Goal: Task Accomplishment & Management: Use online tool/utility

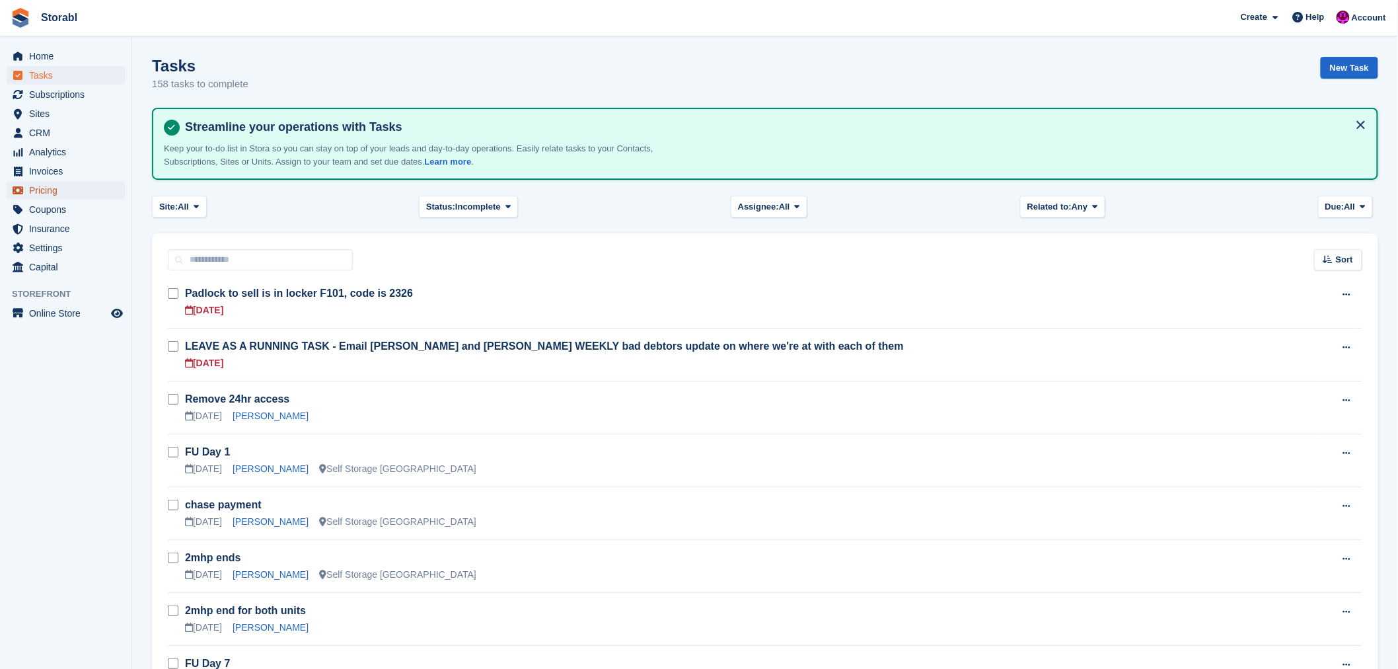
click at [42, 190] on span "Pricing" at bounding box center [68, 190] width 79 height 18
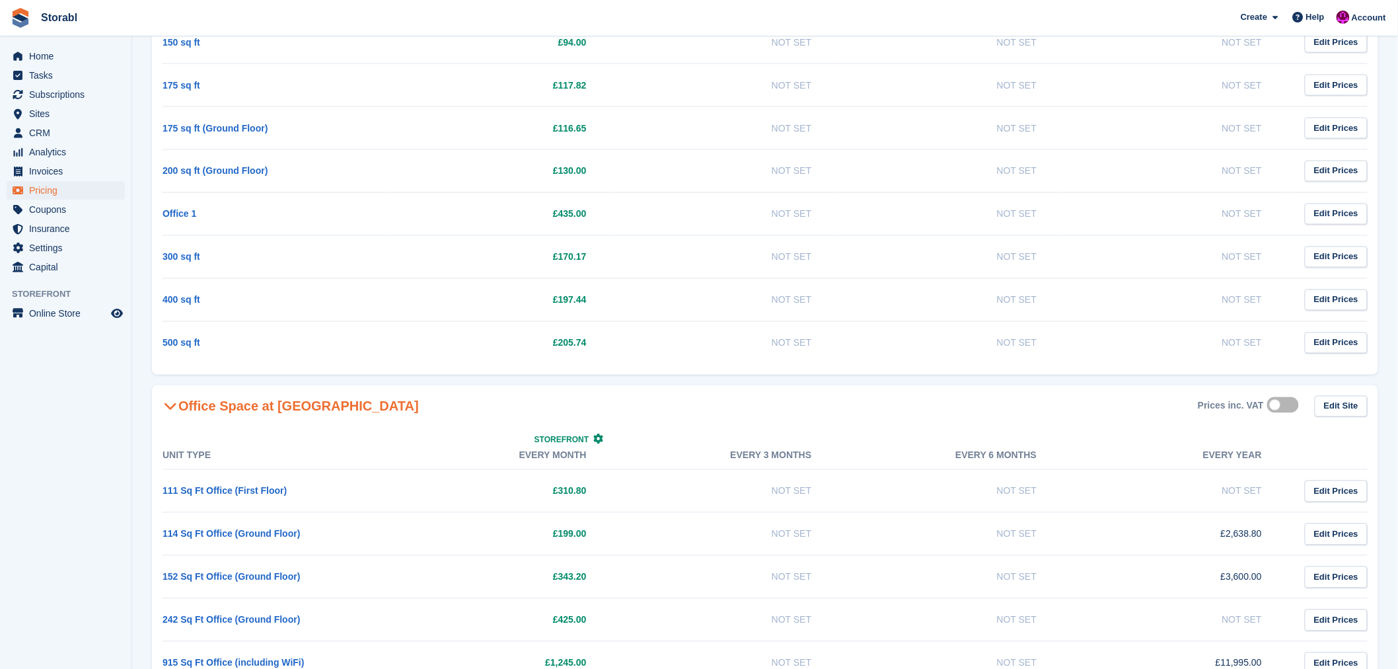
scroll to position [972, 0]
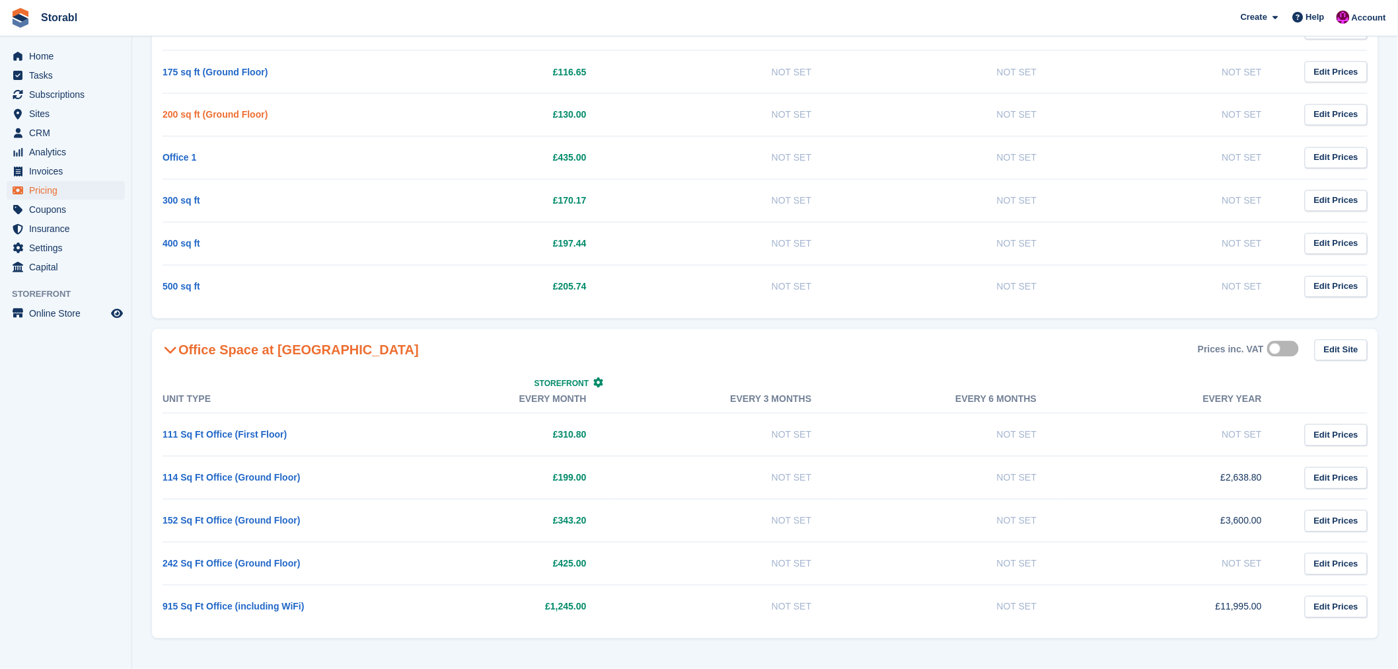
click at [218, 116] on link "200 sq ft (Ground Floor)" at bounding box center [215, 115] width 105 height 11
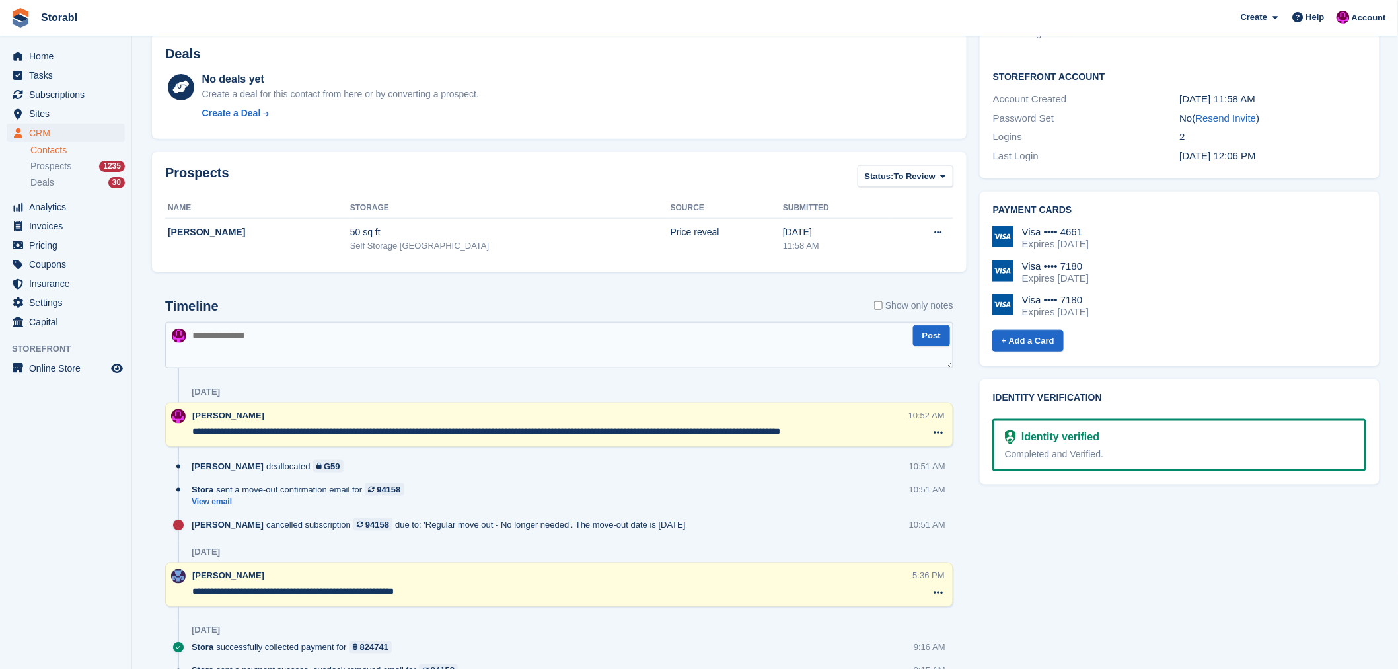
scroll to position [440, 0]
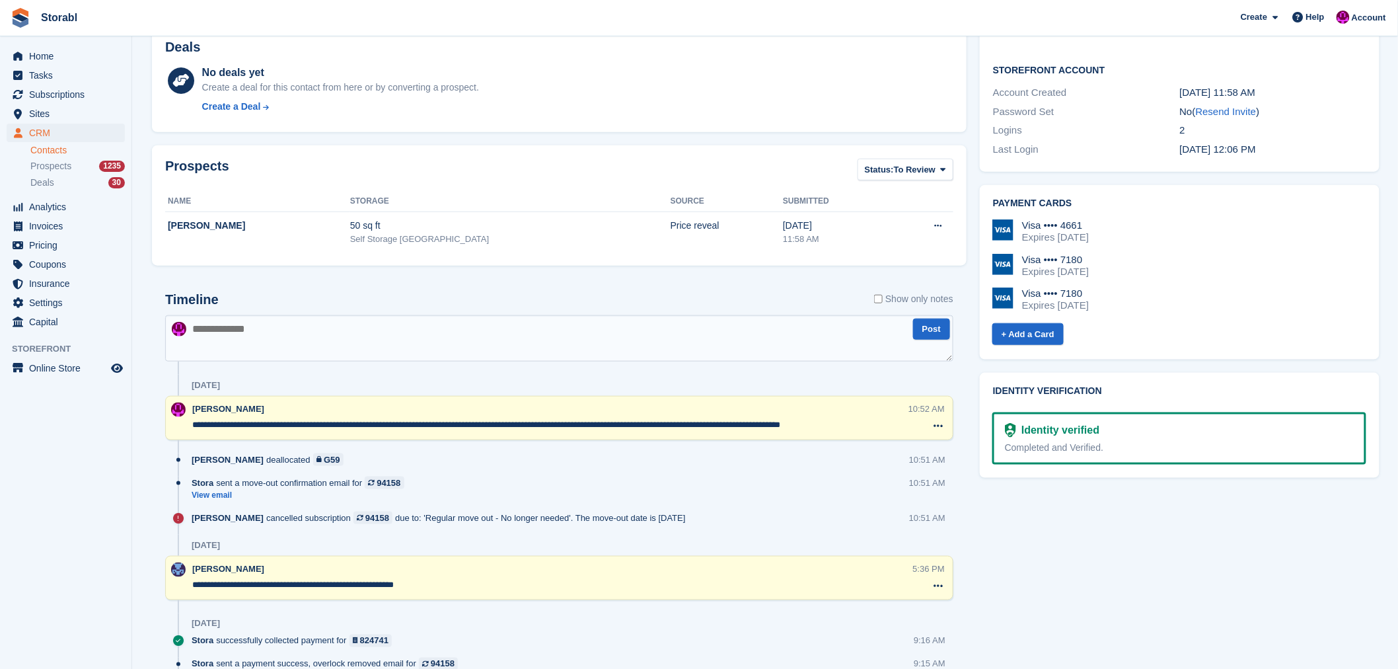
click at [276, 330] on textarea at bounding box center [559, 338] width 788 height 46
type textarea "*"
paste textarea "**********"
type textarea "**********"
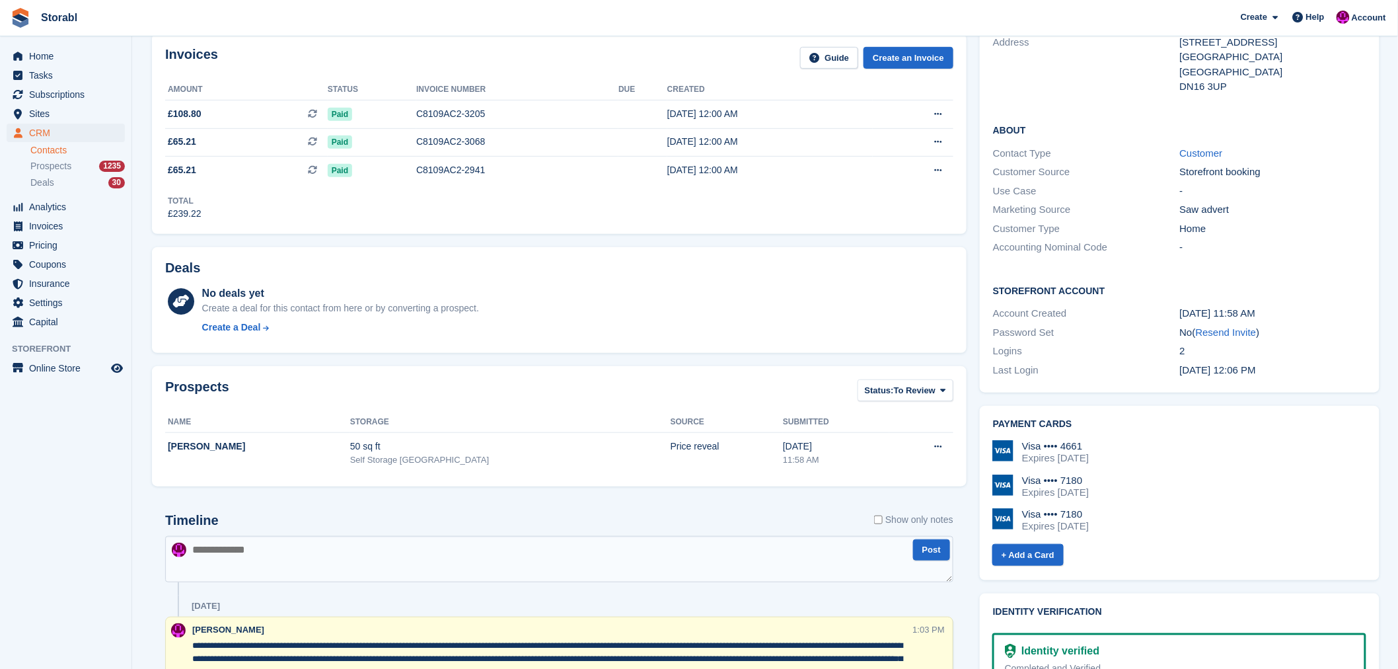
scroll to position [0, 0]
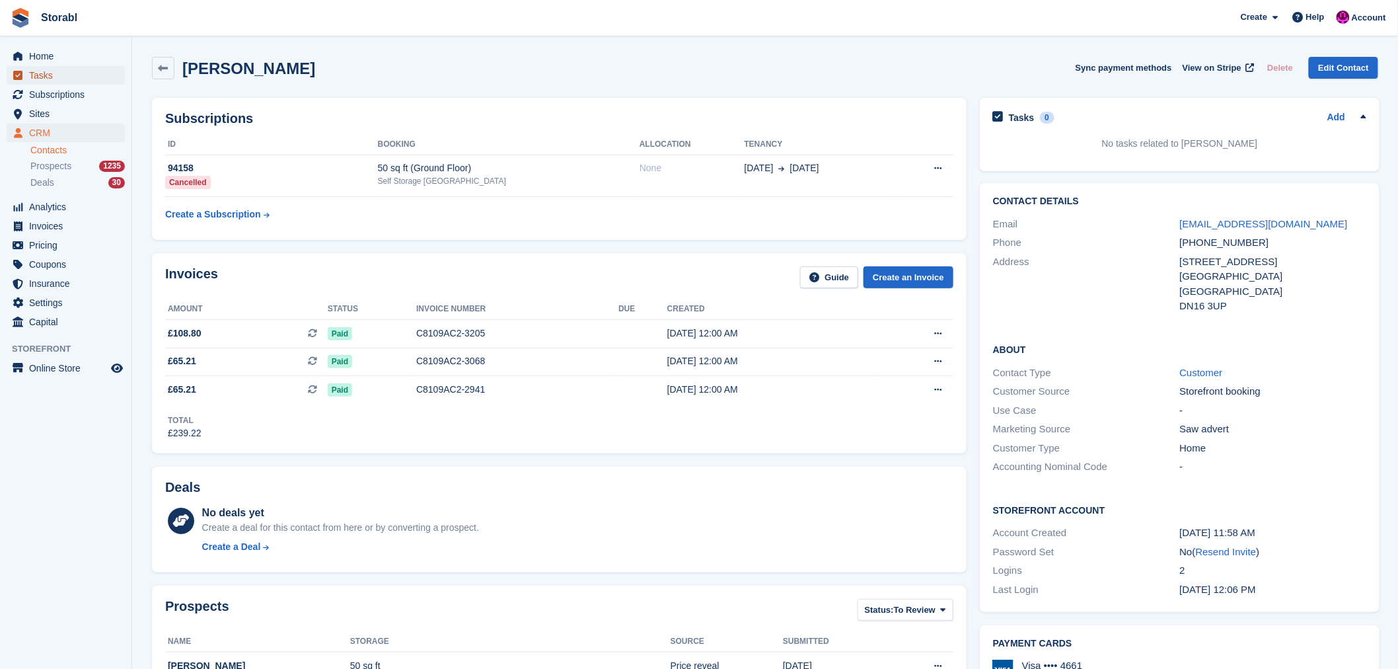
click at [48, 71] on span "Tasks" at bounding box center [68, 75] width 79 height 18
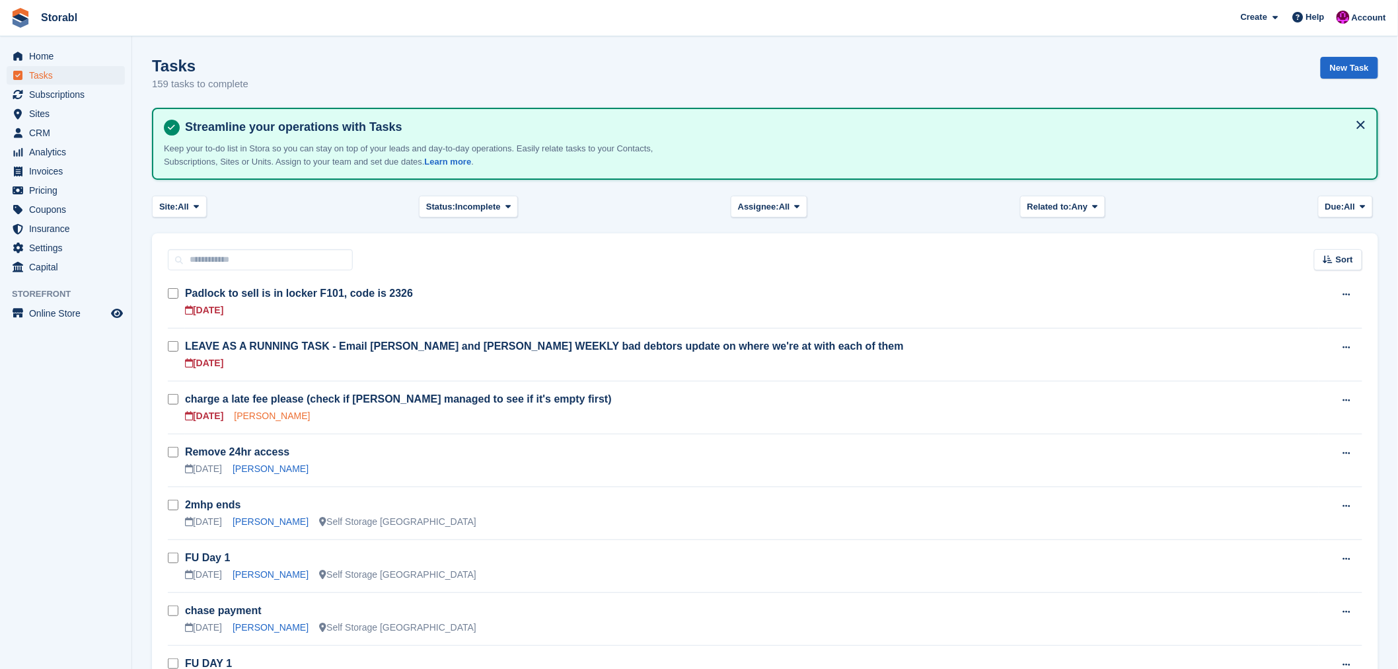
click at [242, 413] on link "[PERSON_NAME]" at bounding box center [272, 415] width 76 height 11
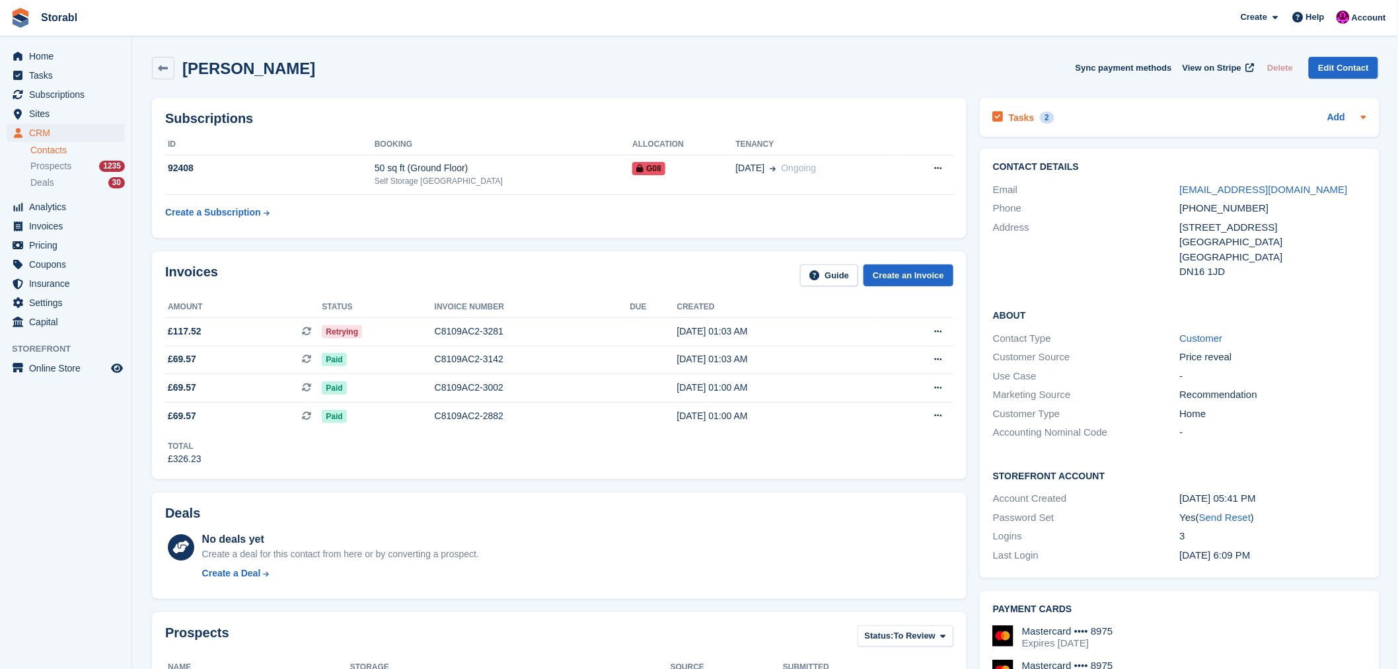
click at [1019, 116] on h2 "Tasks" at bounding box center [1022, 118] width 26 height 12
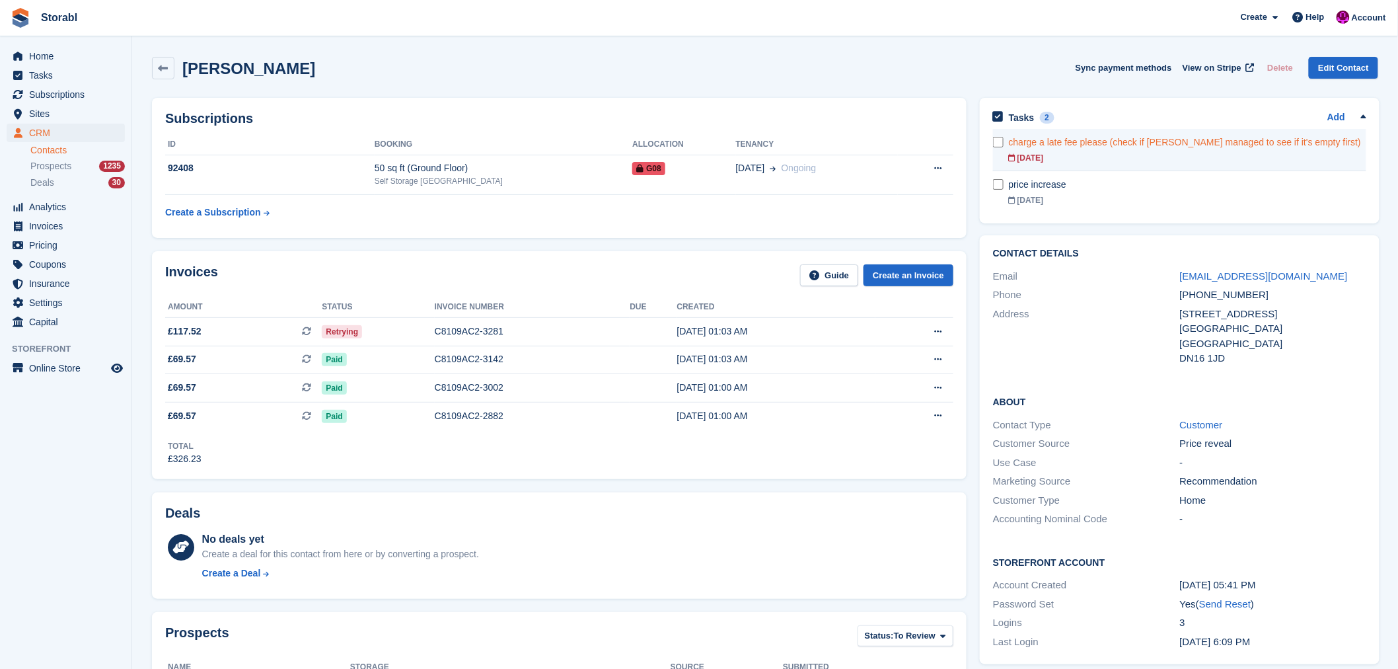
click at [1019, 144] on div "charge a late fee please (check if [PERSON_NAME] managed to see if it's empty f…" at bounding box center [1187, 142] width 357 height 14
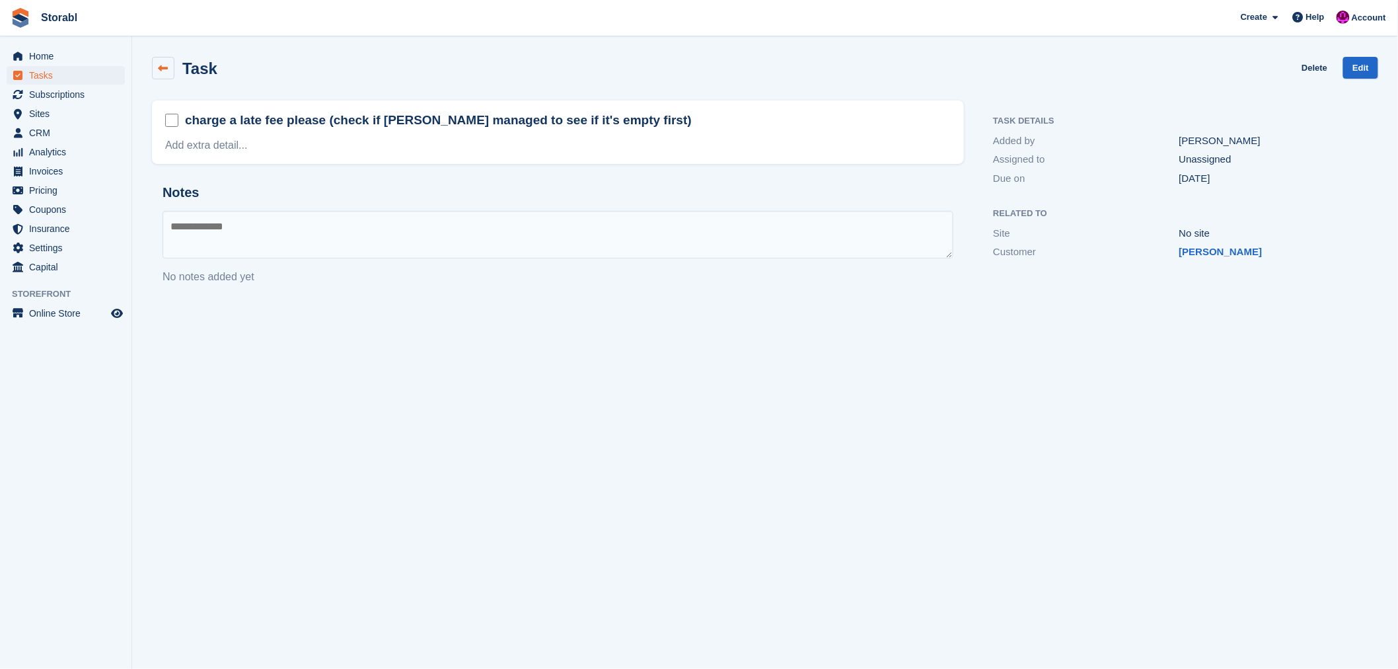
click at [170, 69] on link at bounding box center [163, 68] width 22 height 22
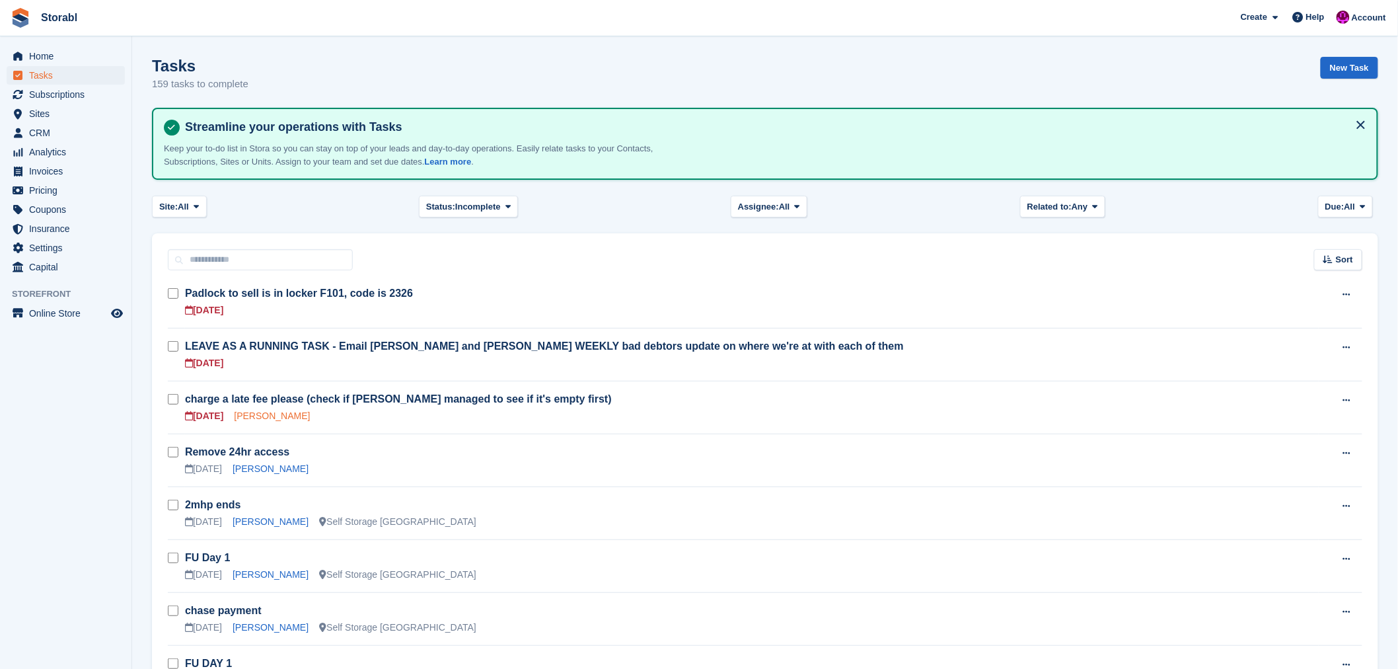
click at [242, 412] on link "[PERSON_NAME]" at bounding box center [272, 415] width 76 height 11
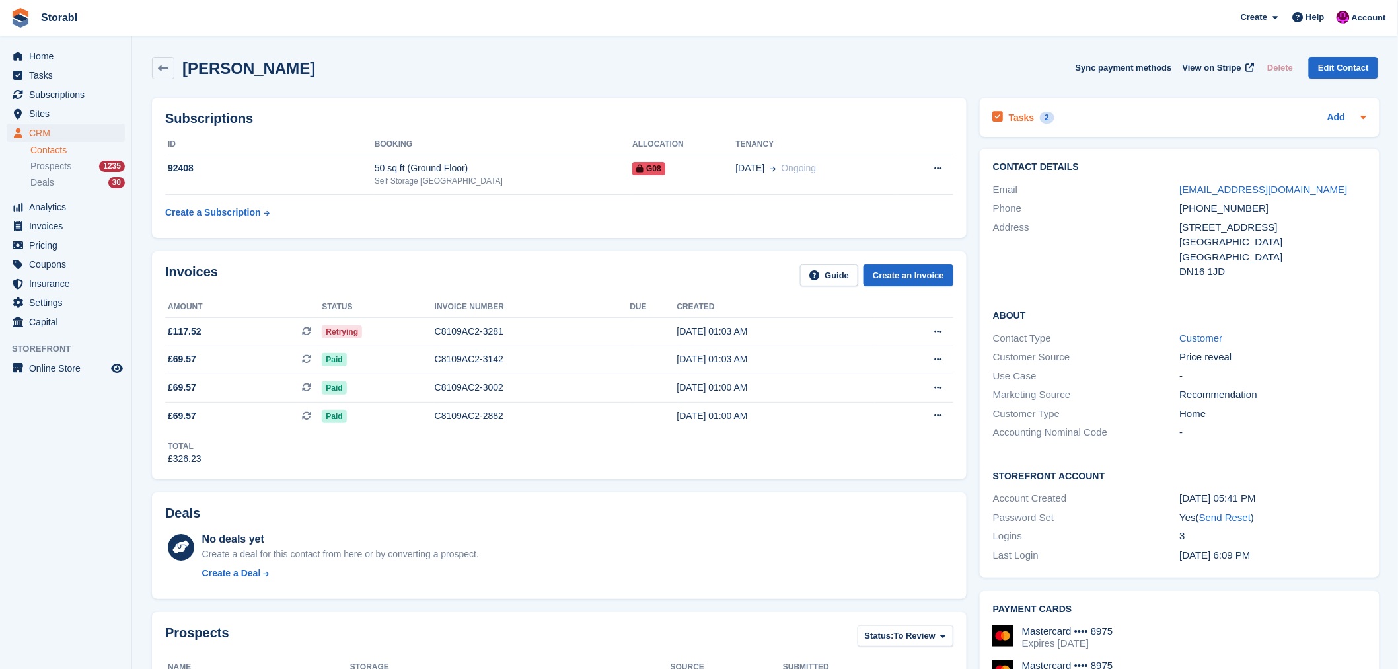
click at [1014, 114] on h2 "Tasks" at bounding box center [1022, 118] width 26 height 12
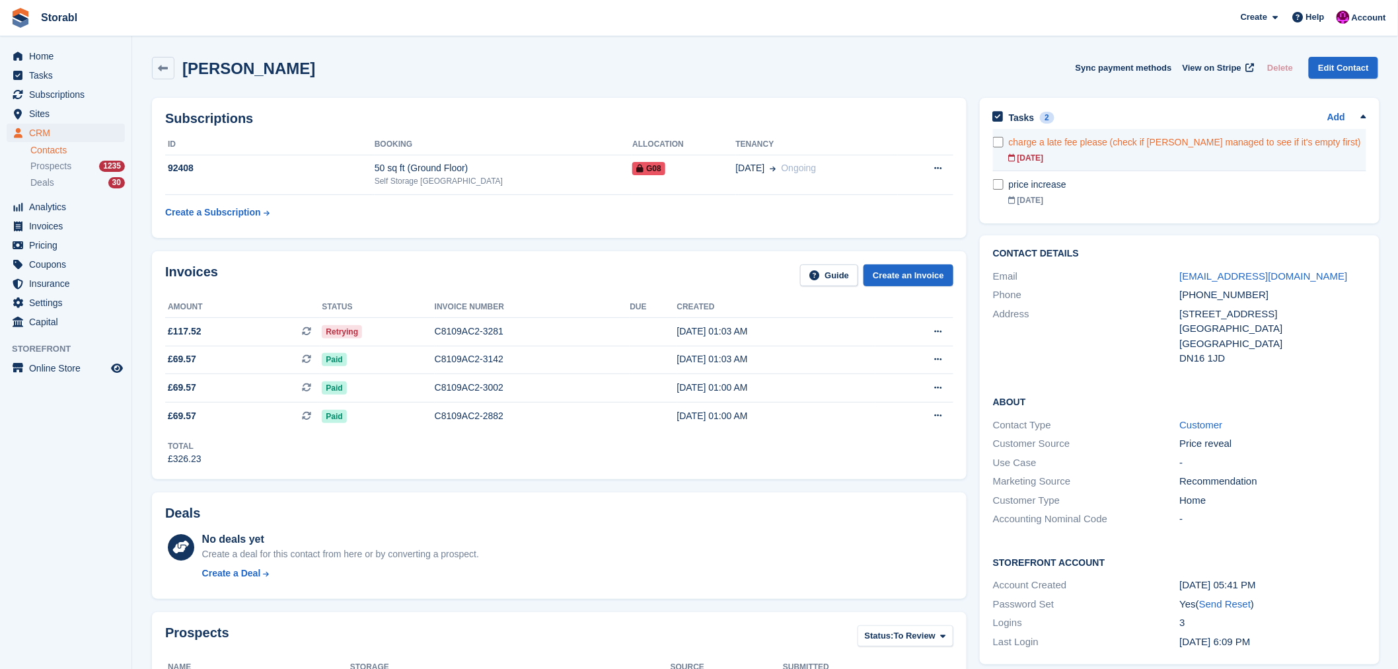
click at [1107, 137] on div "charge a late fee please (check if [PERSON_NAME] managed to see if it's empty f…" at bounding box center [1187, 142] width 357 height 14
